Goal: Task Accomplishment & Management: Complete application form

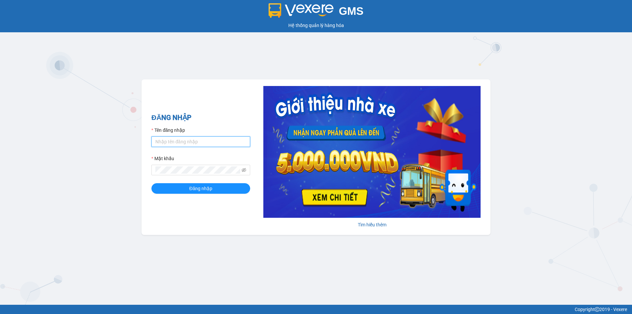
click at [194, 140] on input "Tên đăng nhập" at bounding box center [200, 141] width 99 height 11
type input "dltduong.hhg"
click at [151, 183] on button "Đăng nhập" at bounding box center [200, 188] width 99 height 11
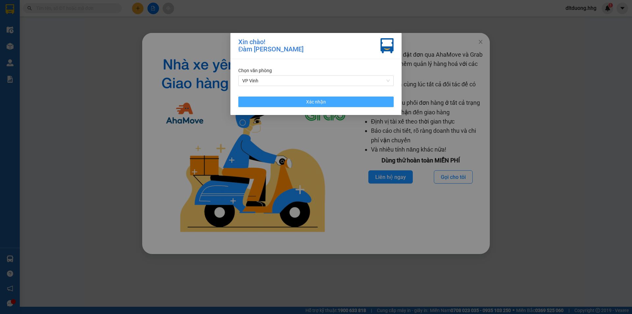
click at [284, 98] on button "Xác nhận" at bounding box center [315, 101] width 155 height 11
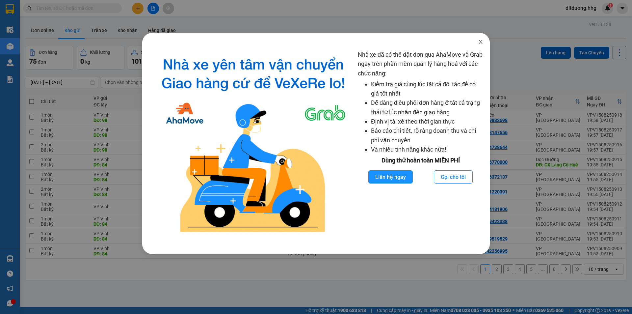
click at [477, 39] on span "Close" at bounding box center [480, 42] width 18 height 18
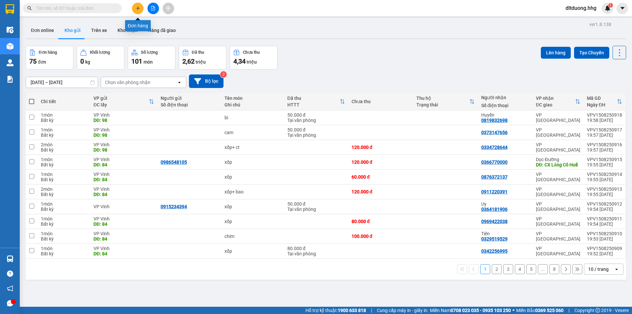
click at [140, 8] on icon "plus" at bounding box center [138, 8] width 5 height 5
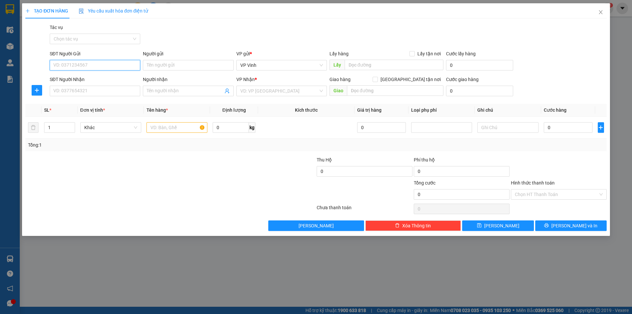
click at [90, 65] on input "SĐT Người Gửi" at bounding box center [95, 65] width 91 height 11
click at [75, 76] on div "0946091189 - Anh Thắng" at bounding box center [95, 78] width 83 height 7
type input "0946091189"
type input "Anh Thắng"
type input "0946091189"
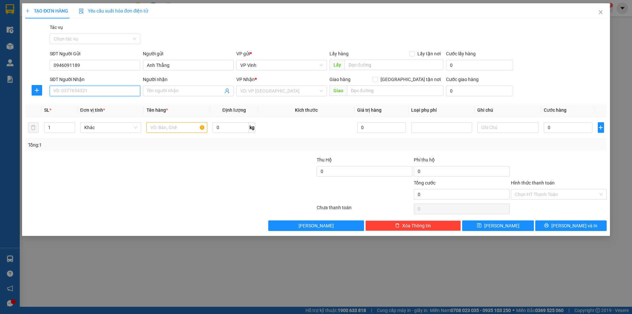
click at [78, 90] on input "SĐT Người Nhận" at bounding box center [95, 91] width 91 height 11
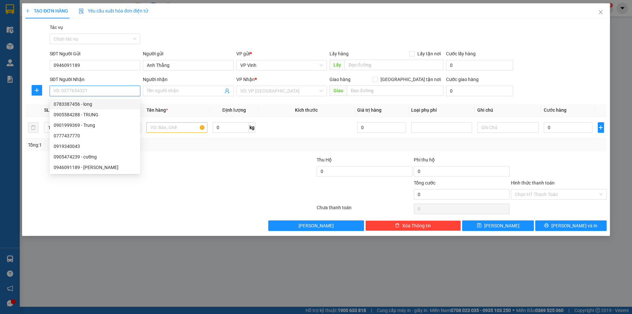
click at [95, 92] on input "SĐT Người Nhận" at bounding box center [95, 91] width 91 height 11
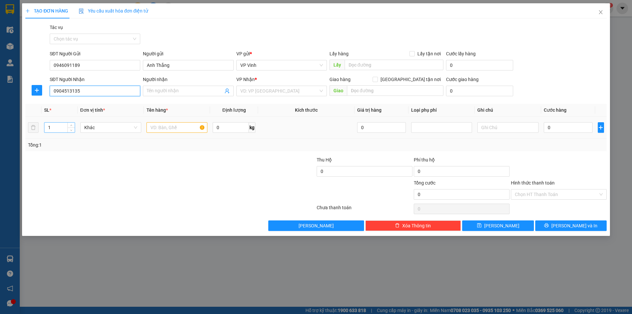
type input "0904513135"
click at [62, 127] on input "1" at bounding box center [59, 127] width 30 height 10
type input "2"
click at [173, 127] on input "text" at bounding box center [176, 127] width 61 height 11
type input "xốp"
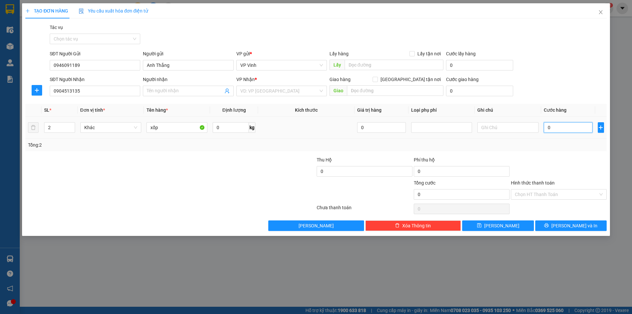
click at [551, 127] on input "0" at bounding box center [568, 127] width 49 height 11
type input "1"
type input "12"
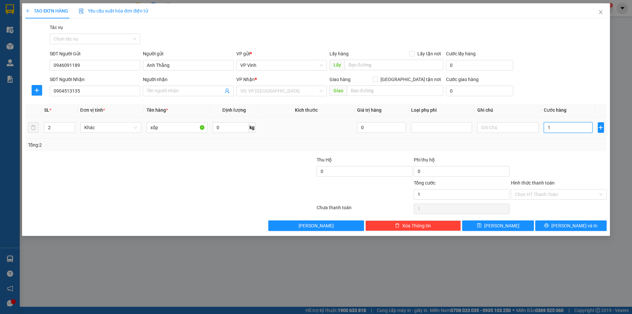
type input "12"
type input "120"
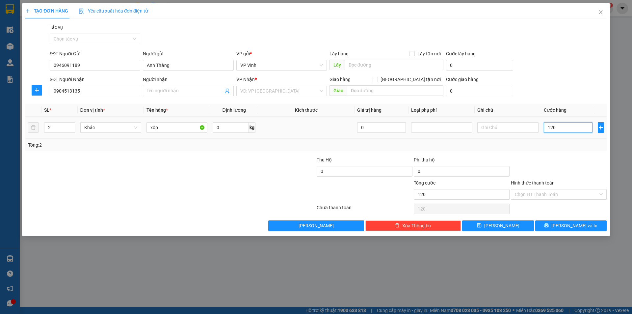
type input "1.200"
type input "12.000"
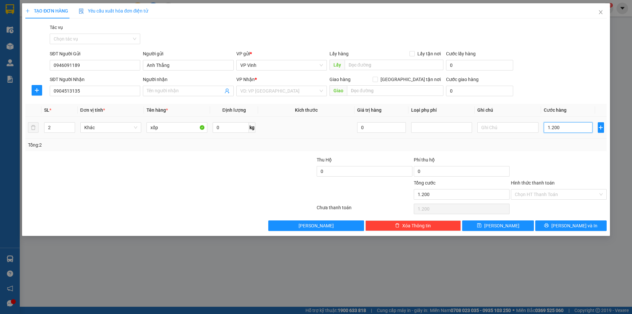
type input "12.000"
type input "120.000"
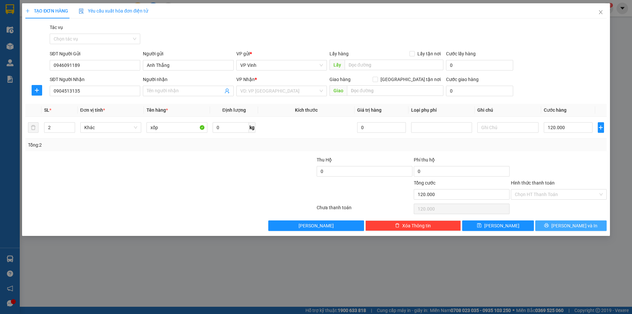
click at [565, 225] on button "[PERSON_NAME] và In" at bounding box center [570, 225] width 71 height 11
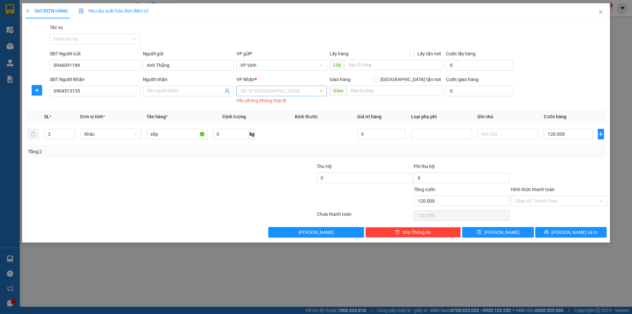
click at [315, 91] on input "search" at bounding box center [279, 91] width 78 height 10
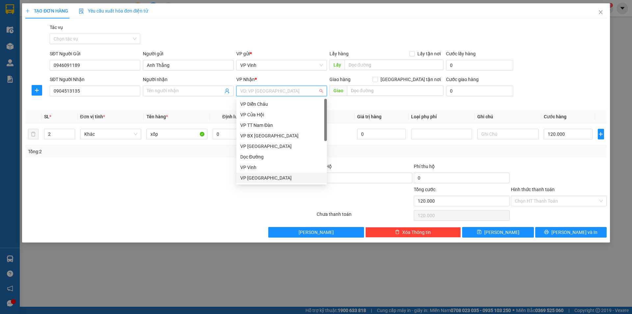
click at [263, 176] on div "VP [GEOGRAPHIC_DATA]" at bounding box center [281, 177] width 83 height 7
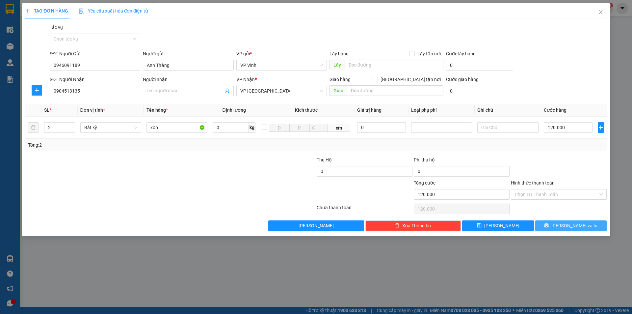
click at [566, 225] on span "[PERSON_NAME] và In" at bounding box center [574, 225] width 46 height 7
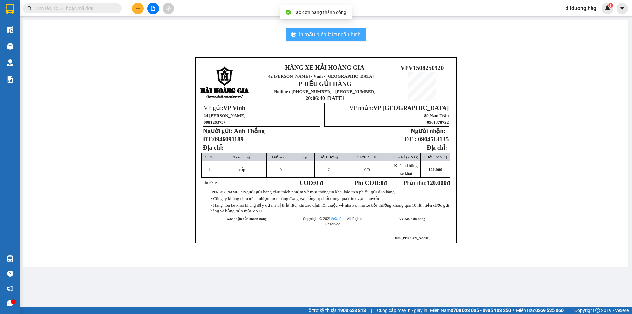
click at [351, 37] on span "In mẫu biên lai tự cấu hình" at bounding box center [330, 34] width 62 height 8
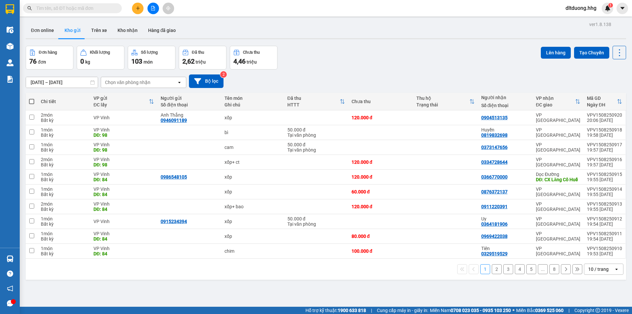
click at [355, 68] on div "Đơn hàng 76 đơn Khối lượng 0 kg Số lượng 103 món Đã thu 2,62 triệu Chưa thu 4,4…" at bounding box center [326, 58] width 600 height 24
click at [575, 8] on span "dltduong.hhg" at bounding box center [580, 8] width 41 height 8
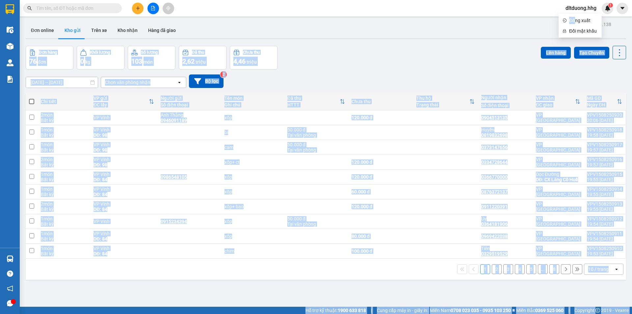
drag, startPoint x: 574, startPoint y: 18, endPoint x: 482, endPoint y: 22, distance: 92.5
click at [482, 20] on body "Kết quả tìm kiếm ( 0 ) Bộ lọc No Data dltduong.hhg 1 Điều hành xe Kho hàng mới …" at bounding box center [316, 157] width 632 height 314
click at [482, 24] on div "Đơn online Kho gửi Trên xe Kho nhận Hàng đã giao" at bounding box center [326, 30] width 600 height 17
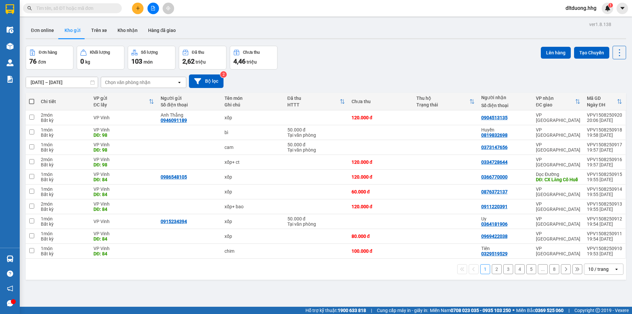
click at [579, 9] on span "dltduong.hhg" at bounding box center [580, 8] width 41 height 8
click at [581, 22] on span "Đăng xuất" at bounding box center [583, 20] width 29 height 7
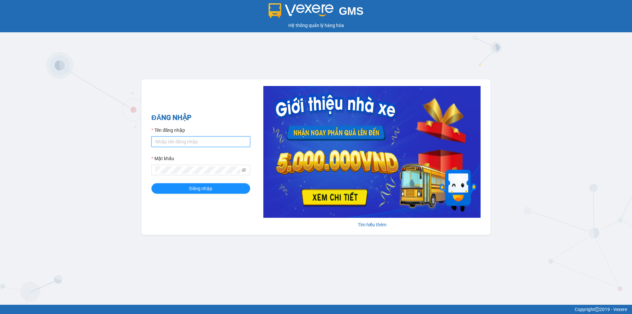
click at [238, 141] on input "Tên đăng nhập" at bounding box center [200, 141] width 99 height 11
type input "dltduong.hhg"
click at [151, 183] on button "Đăng nhập" at bounding box center [200, 188] width 99 height 11
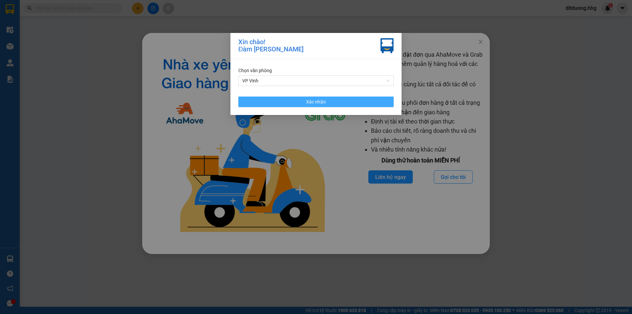
click at [320, 102] on span "Xác nhận" at bounding box center [316, 101] width 20 height 7
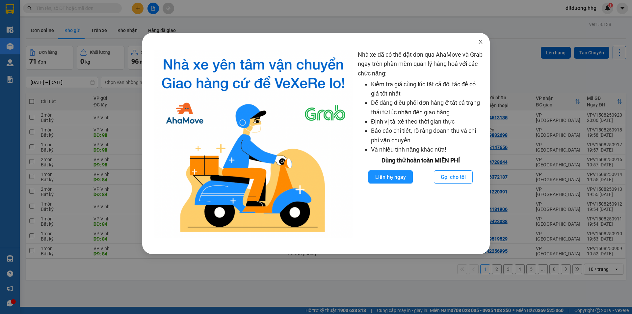
click at [481, 42] on icon "close" at bounding box center [480, 41] width 5 height 5
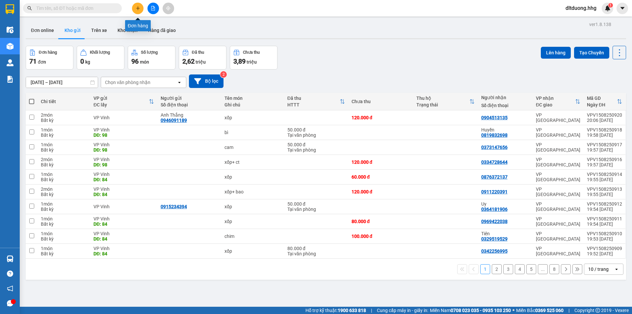
click at [140, 12] on button at bounding box center [138, 9] width 12 height 12
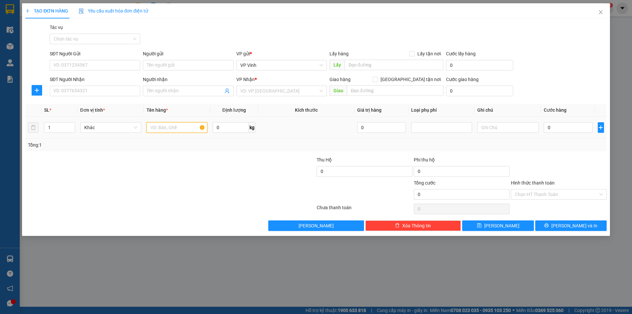
click at [164, 128] on input "text" at bounding box center [176, 127] width 61 height 11
type input "xốp"
click at [76, 66] on input "SĐT Người Gửi" at bounding box center [95, 65] width 91 height 11
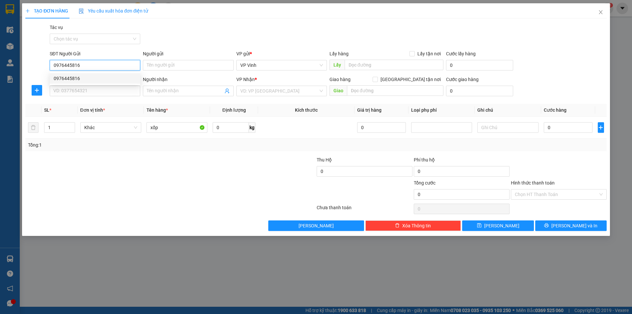
click at [105, 81] on div "0976445816" at bounding box center [95, 78] width 83 height 7
type input "0976445816"
click at [106, 93] on input "SĐT Người Nhận" at bounding box center [95, 91] width 91 height 11
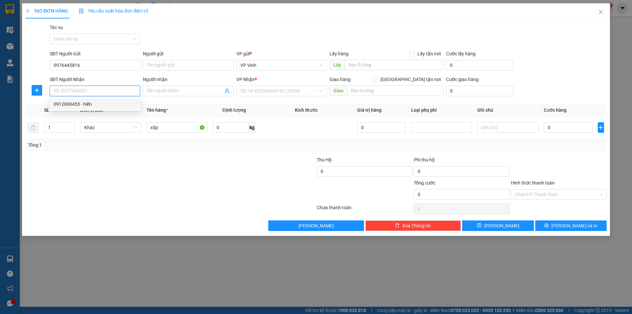
click at [92, 104] on div "0912690453 - hiền" at bounding box center [95, 103] width 83 height 7
type input "0912690453"
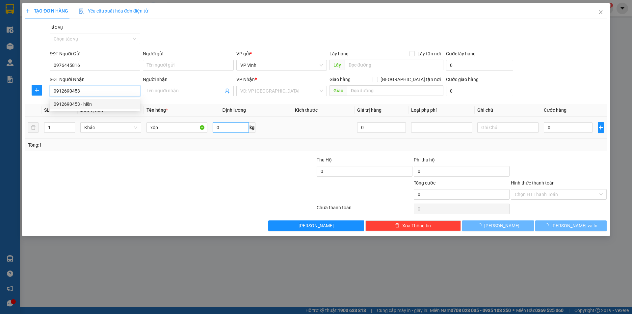
type input "hiền"
checkbox input "true"
type input "hòa an cảm lệ"
type input "40.000"
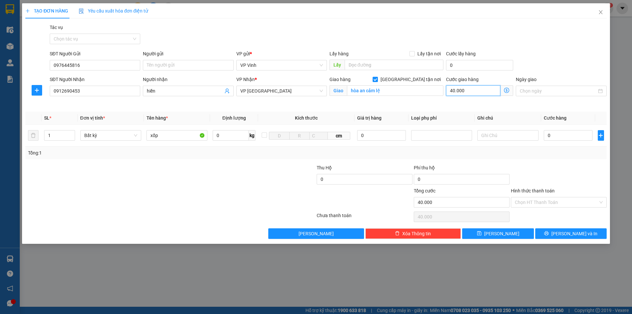
click at [463, 91] on input "40.000" at bounding box center [473, 90] width 54 height 11
type input "5"
type input "50"
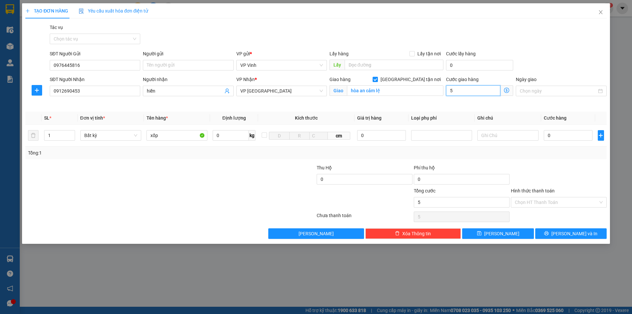
type input "50"
type input "500"
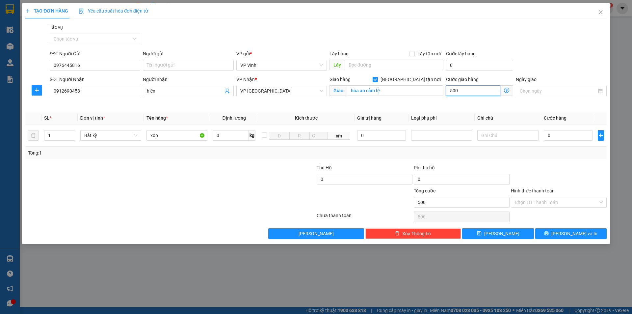
type input "5.000"
type input "50.000"
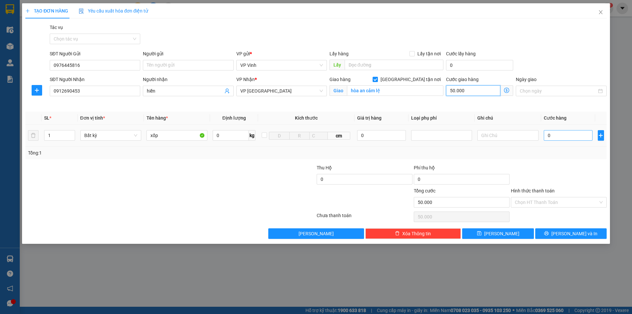
type input "50.000"
click at [552, 134] on input "0" at bounding box center [568, 135] width 49 height 11
type input "5"
type input "50.005"
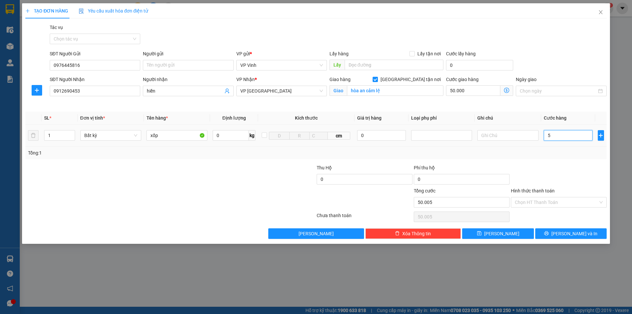
type input "50"
type input "50.050"
type input "500"
type input "50.500"
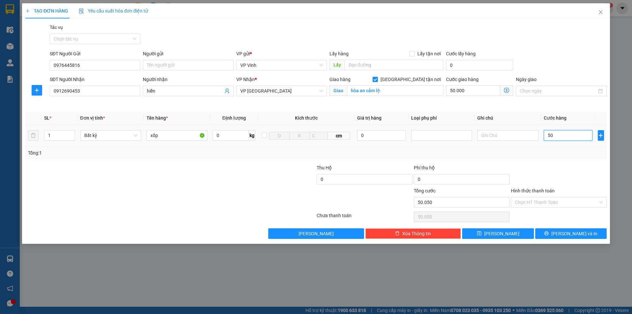
type input "50.500"
type input "5.000"
type input "55.000"
type input "50.000"
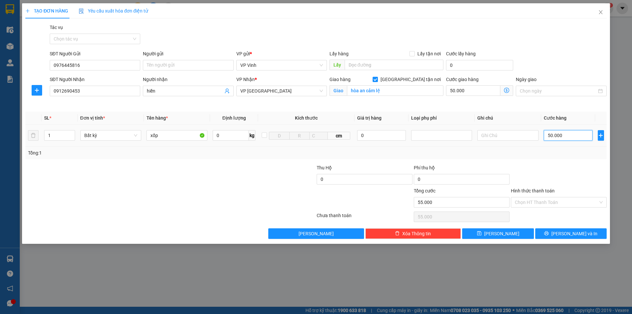
type input "100.000"
type input "50.000"
click at [377, 79] on input "[GEOGRAPHIC_DATA] tận nơi" at bounding box center [375, 79] width 5 height 5
checkbox input "false"
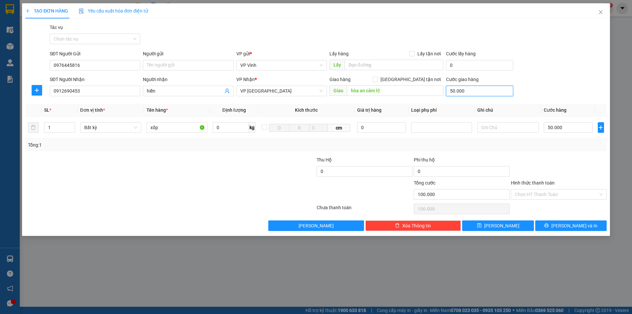
click at [467, 90] on input "50.000" at bounding box center [479, 91] width 67 height 11
type input "50.000"
type input "0"
click at [395, 90] on input "hòa an cảm lệ" at bounding box center [395, 90] width 96 height 11
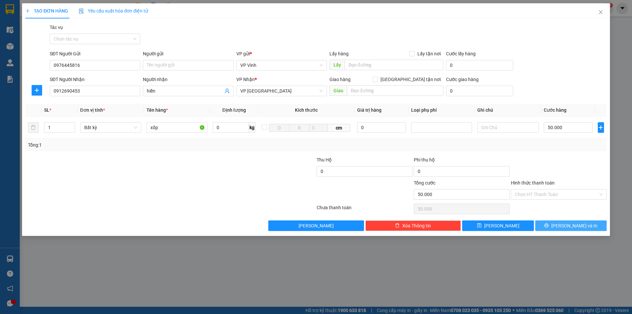
click at [575, 224] on span "[PERSON_NAME] và In" at bounding box center [574, 225] width 46 height 7
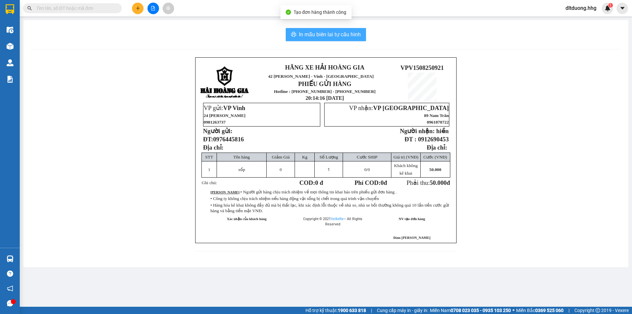
click at [320, 35] on span "In mẫu biên lai tự cấu hình" at bounding box center [330, 34] width 62 height 8
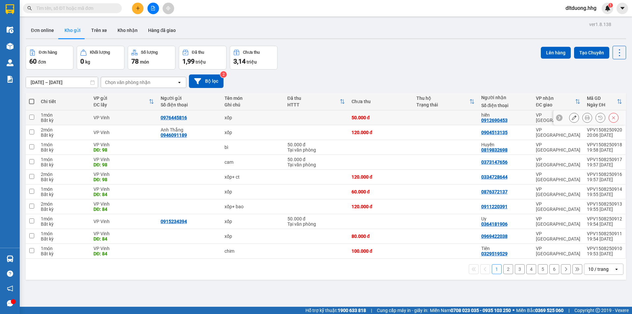
click at [187, 119] on div "0976445816" at bounding box center [190, 117] width 58 height 5
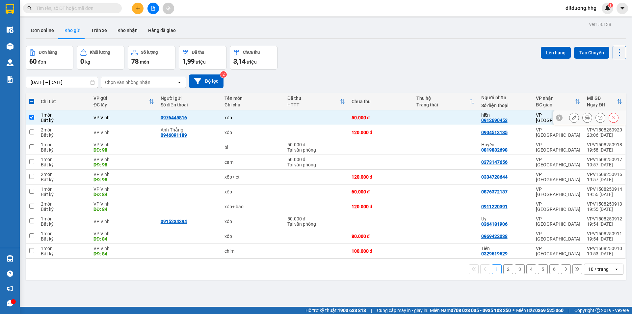
click at [31, 116] on input "checkbox" at bounding box center [31, 117] width 5 height 5
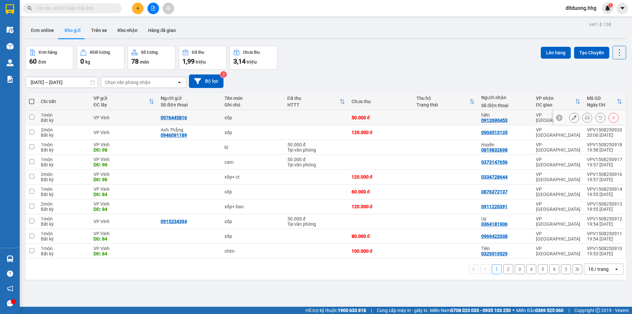
click at [186, 116] on div "0976445816" at bounding box center [190, 117] width 58 height 5
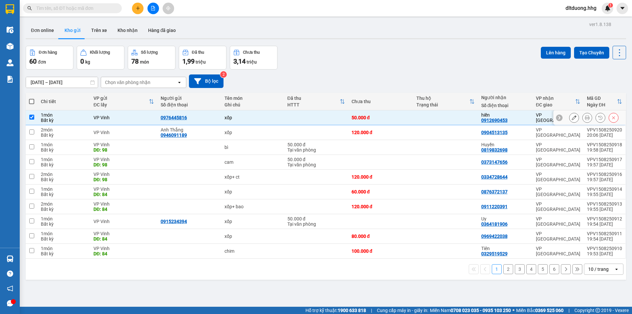
click at [186, 116] on div "0976445816" at bounding box center [190, 117] width 58 height 5
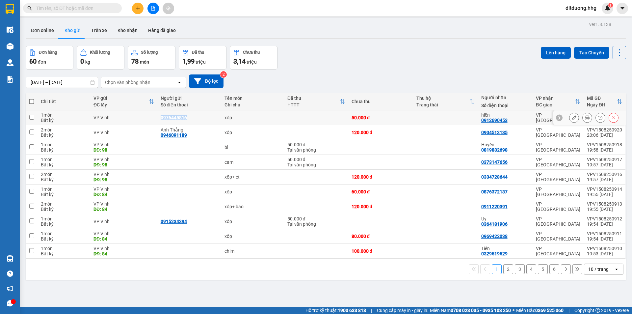
drag, startPoint x: 161, startPoint y: 116, endPoint x: 199, endPoint y: 118, distance: 38.2
click at [199, 118] on div "0976445816" at bounding box center [190, 117] width 58 height 5
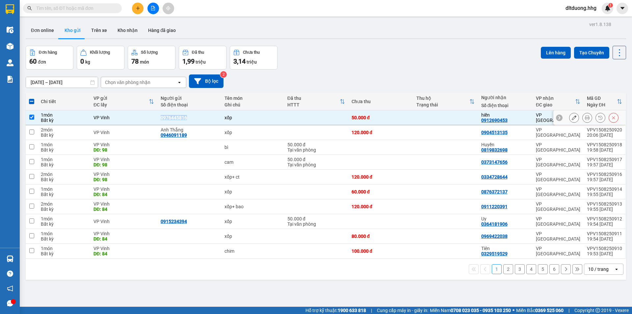
click at [31, 117] on input "checkbox" at bounding box center [31, 117] width 5 height 5
checkbox input "false"
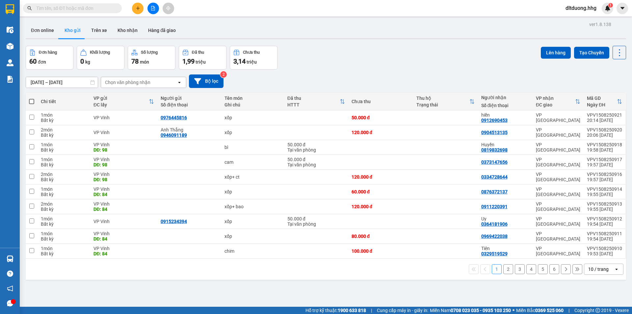
click at [370, 49] on div "Đơn hàng 60 đơn Khối lượng 0 kg Số lượng 78 món Đã thu 1,99 triệu Chưa thu 3,14…" at bounding box center [326, 58] width 600 height 24
click at [572, 118] on icon at bounding box center [574, 117] width 5 height 5
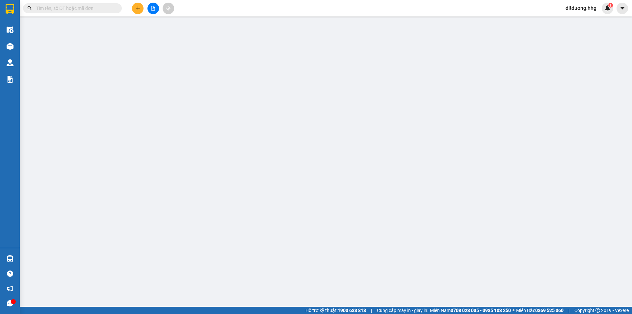
type input "0976445816"
type input "0912690453"
type input "hiền"
type input "50.000"
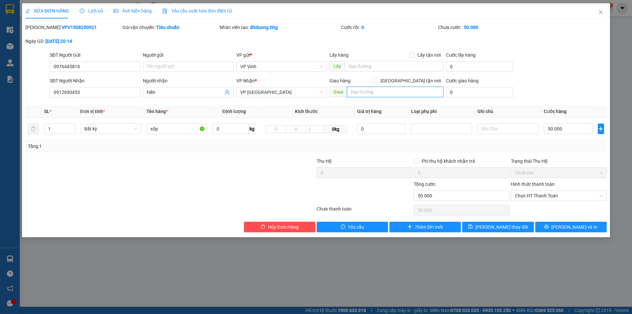
click at [389, 92] on input "text" at bounding box center [395, 92] width 96 height 11
type input "[PERSON_NAME]"
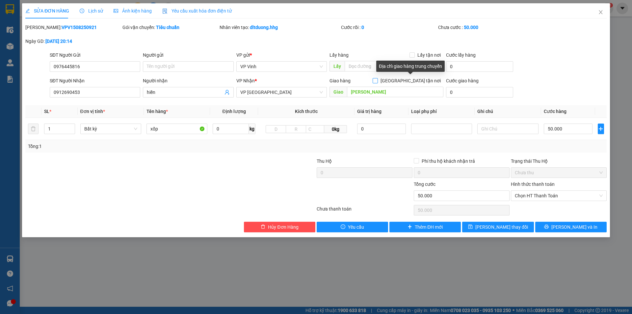
click at [378, 83] on span at bounding box center [375, 80] width 5 height 5
click at [377, 83] on input "[GEOGRAPHIC_DATA] tận nơi" at bounding box center [375, 80] width 5 height 5
checkbox input "true"
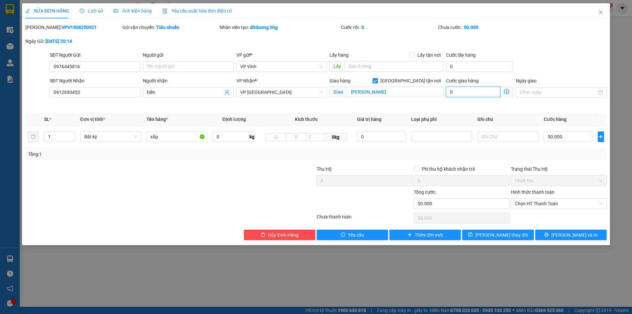
click at [466, 93] on input "0" at bounding box center [473, 92] width 54 height 11
type input "50.005"
type input "5"
type input "50.050"
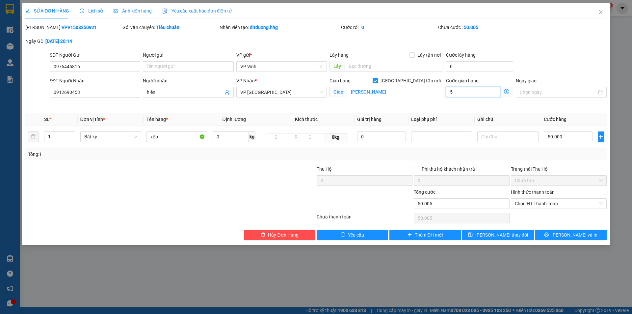
type input "50.050"
type input "50"
type input "50.500"
type input "500"
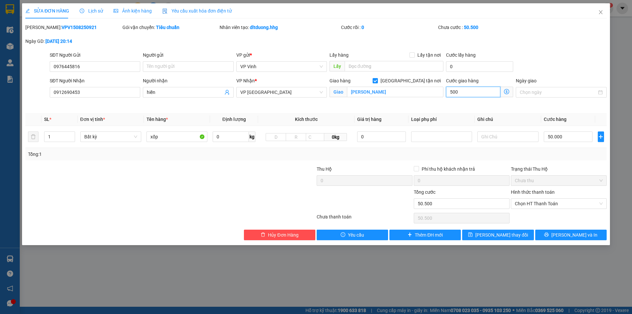
type input "55.000"
type input "5.000"
type input "100.000"
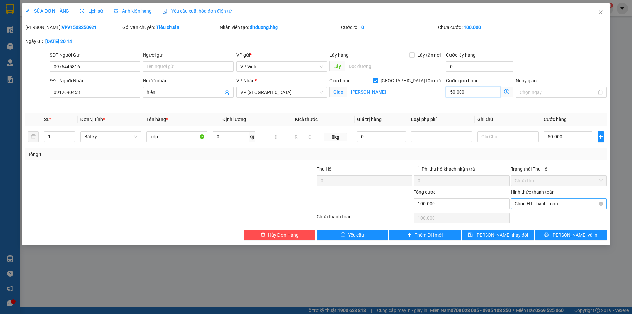
click at [563, 205] on span "Chọn HT Thanh Toán" at bounding box center [559, 203] width 88 height 10
type input "50.000"
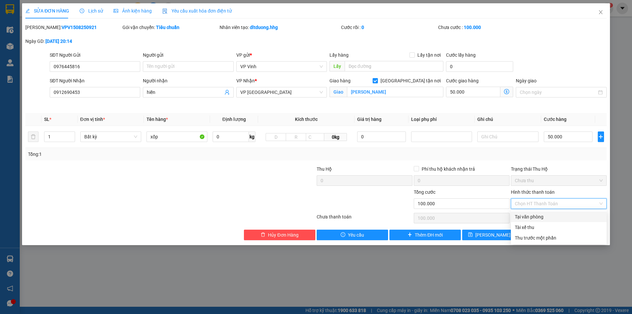
click at [544, 214] on div "Tại văn phòng" at bounding box center [559, 216] width 88 height 7
type input "0"
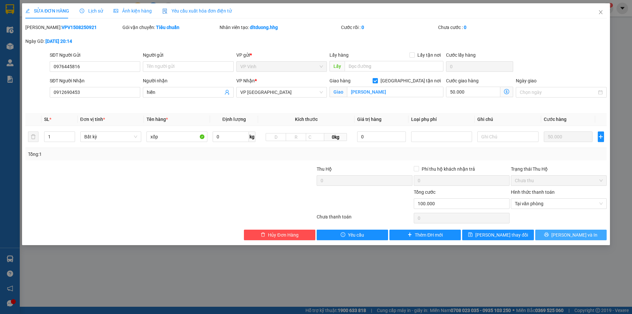
click at [549, 233] on icon "printer" at bounding box center [546, 234] width 5 height 5
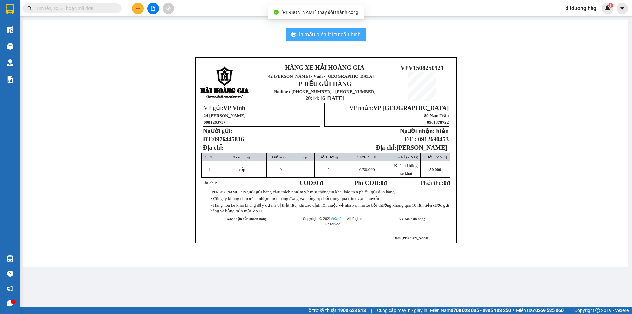
click at [308, 38] on span "In mẫu biên lai tự cấu hình" at bounding box center [330, 34] width 62 height 8
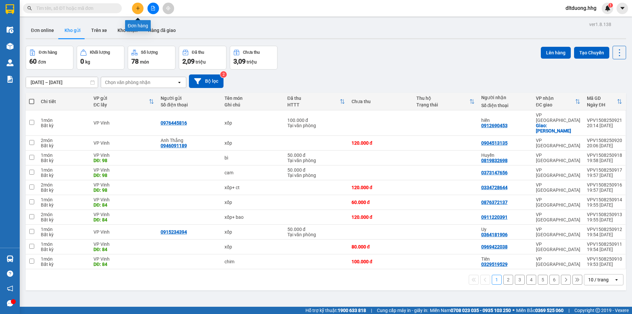
click at [139, 9] on icon "plus" at bounding box center [138, 8] width 5 height 5
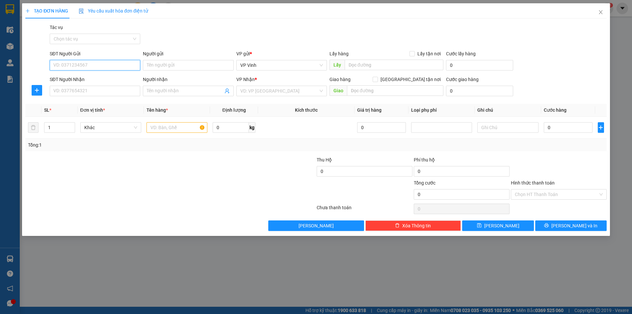
click at [99, 65] on input "SĐT Người Gửi" at bounding box center [95, 65] width 91 height 11
type input "0969625757"
click at [106, 75] on div "0969625757 - Hương" at bounding box center [95, 78] width 83 height 7
type input "Hương"
type input "0969625757"
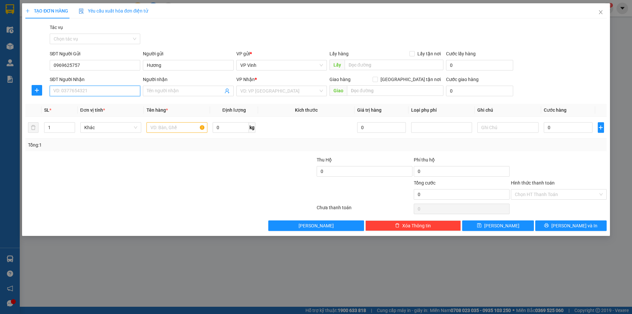
click at [109, 93] on input "SĐT Người Nhận" at bounding box center [95, 91] width 91 height 11
click at [104, 114] on div "0905980135 - [GEOGRAPHIC_DATA]" at bounding box center [95, 114] width 83 height 7
type input "0905980135"
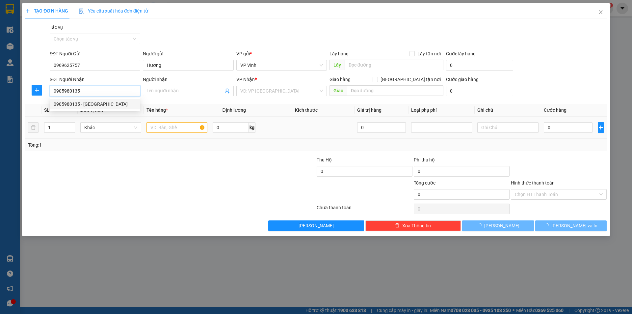
type input "[PERSON_NAME]"
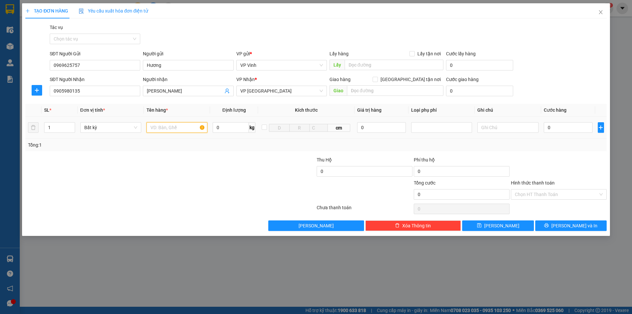
click at [177, 128] on input "text" at bounding box center [176, 127] width 61 height 11
type input "xốp"
click at [559, 128] on input "0" at bounding box center [568, 127] width 49 height 11
type input "5"
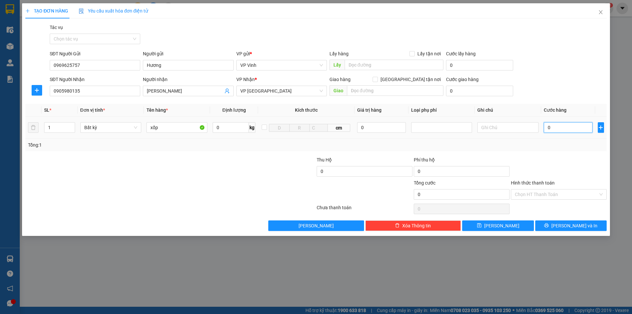
type input "5"
type input "50"
type input "500"
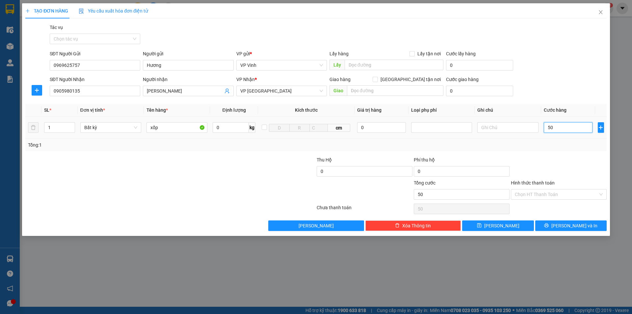
type input "500"
type input "5.000"
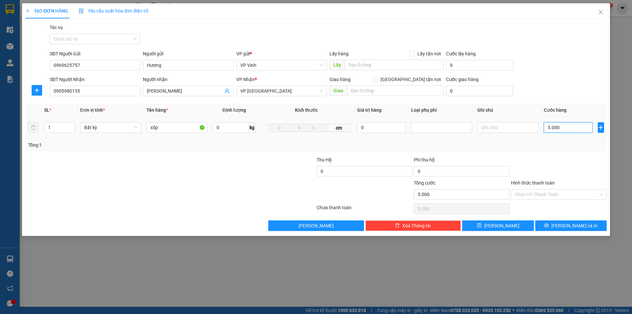
type input "50.000"
click at [579, 225] on span "[PERSON_NAME] và In" at bounding box center [574, 225] width 46 height 7
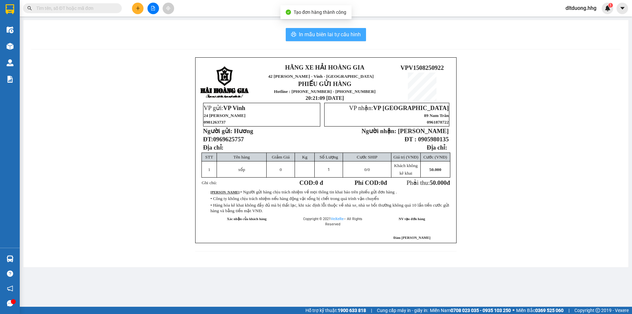
click at [336, 33] on span "In mẫu biên lai tự cấu hình" at bounding box center [330, 34] width 62 height 8
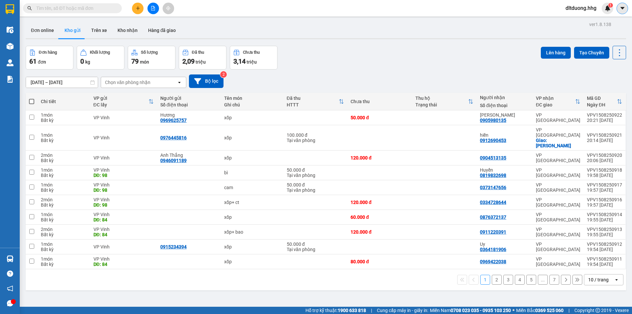
click at [622, 9] on icon "caret-down" at bounding box center [622, 8] width 4 height 2
click at [590, 10] on span "dltduong.hhg" at bounding box center [580, 8] width 41 height 8
click at [583, 20] on span "Đăng xuất" at bounding box center [583, 20] width 29 height 7
